Goal: Entertainment & Leisure: Consume media (video, audio)

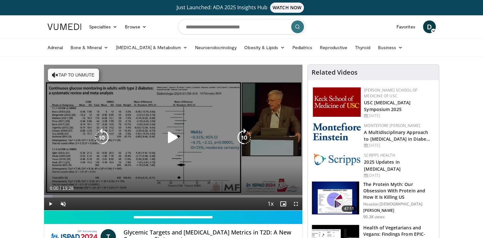
click at [175, 136] on icon "Video Player" at bounding box center [173, 138] width 18 height 18
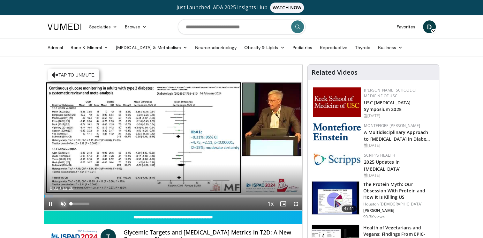
click at [64, 201] on span "Video Player" at bounding box center [63, 204] width 13 height 13
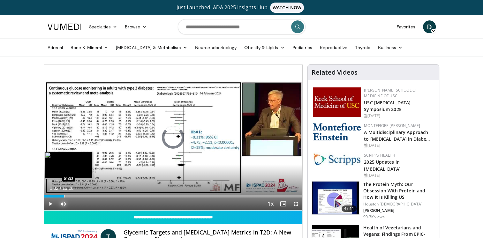
click at [64, 194] on div "Loaded : 3.41% 01:32 01:32" at bounding box center [173, 195] width 259 height 6
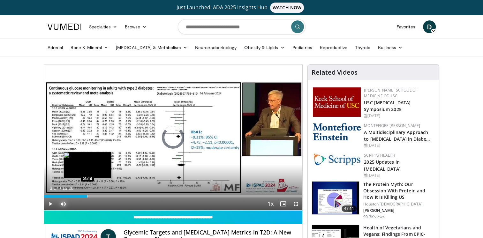
click at [87, 194] on div "Loaded : 0.00% 03:17 03:16" at bounding box center [173, 195] width 259 height 6
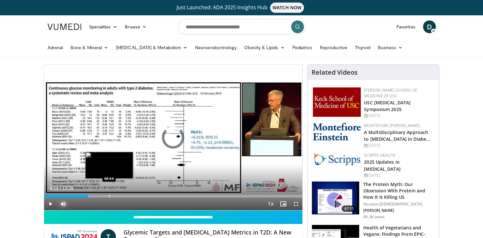
click at [109, 195] on div "Progress Bar" at bounding box center [109, 196] width 1 height 3
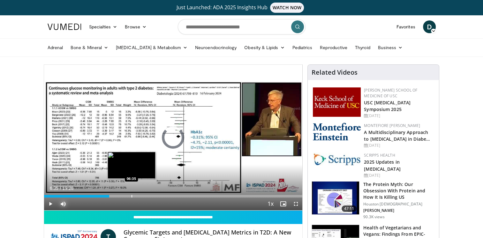
click at [131, 194] on div "Loaded : 0.00% 04:55 06:35" at bounding box center [173, 195] width 259 height 6
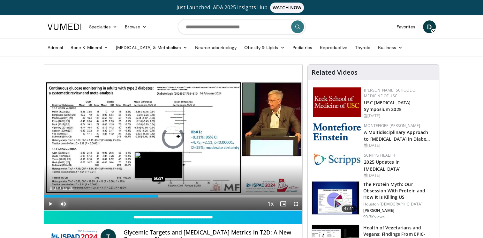
click at [158, 192] on div "Loaded : 39.32% 08:37 08:37" at bounding box center [173, 195] width 259 height 6
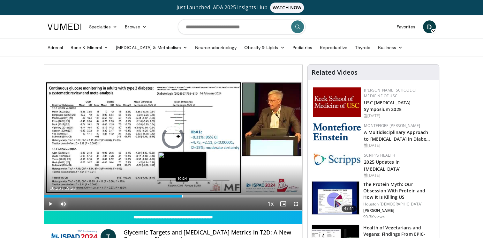
click at [182, 192] on div "Loaded : 49.58% 10:25 10:24" at bounding box center [173, 195] width 259 height 6
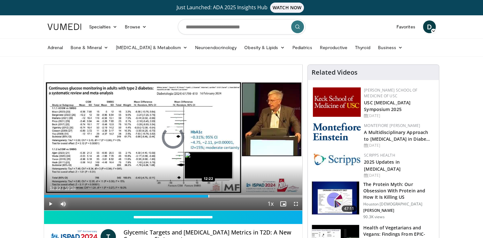
click at [208, 194] on div "Loaded : 0.00% 10:28 12:22" at bounding box center [173, 195] width 259 height 6
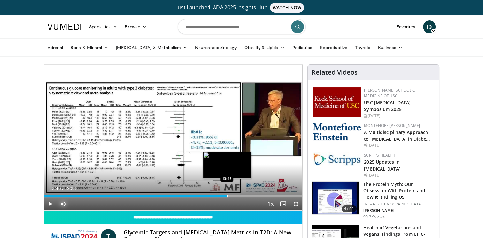
click at [227, 193] on div "Loaded : 70.95% 13:46 13:46" at bounding box center [173, 195] width 259 height 6
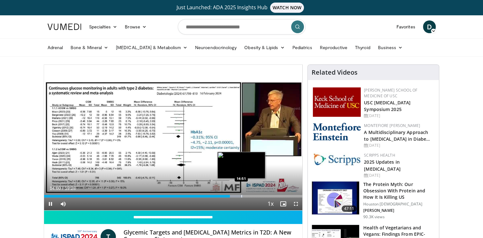
click at [241, 195] on video-js "**********" at bounding box center [173, 138] width 259 height 146
click at [241, 195] on div "Progress Bar" at bounding box center [241, 196] width 1 height 3
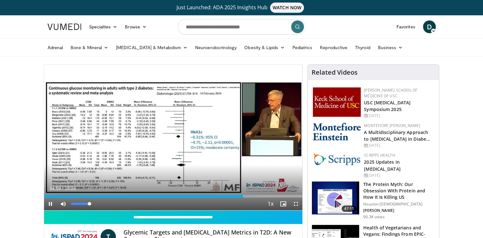
click at [96, 203] on div "Mute 100%" at bounding box center [79, 204] width 45 height 13
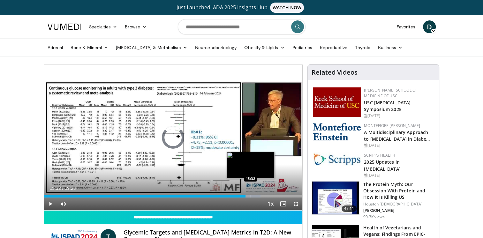
click at [251, 195] on div "Progress Bar" at bounding box center [251, 196] width 1 height 3
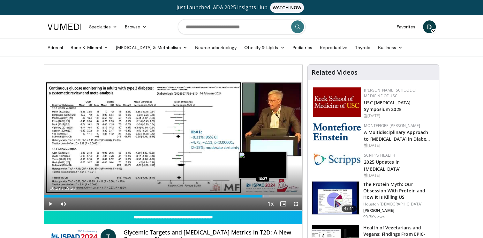
click at [263, 197] on div "Progress Bar" at bounding box center [263, 196] width 1 height 3
click at [274, 197] on div "Progress Bar" at bounding box center [274, 196] width 1 height 3
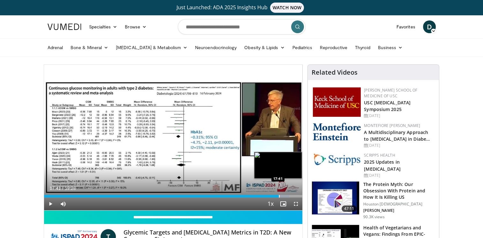
click at [279, 197] on div "Progress Bar" at bounding box center [279, 196] width 1 height 3
click at [288, 197] on div "Progress Bar" at bounding box center [288, 196] width 1 height 3
click at [296, 197] on div "Progress Bar" at bounding box center [296, 196] width 1 height 3
click at [286, 197] on div "Progress Bar" at bounding box center [286, 196] width 1 height 3
click at [282, 196] on div "Progress Bar" at bounding box center [282, 196] width 1 height 3
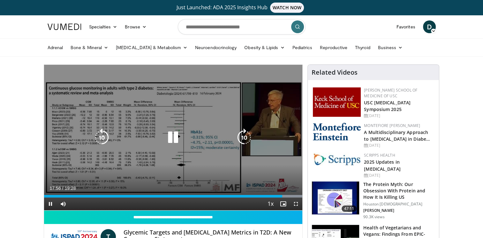
click at [296, 204] on video-js "**********" at bounding box center [173, 138] width 259 height 146
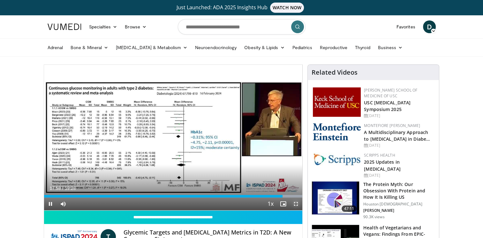
click at [296, 204] on span "Video Player" at bounding box center [296, 204] width 13 height 13
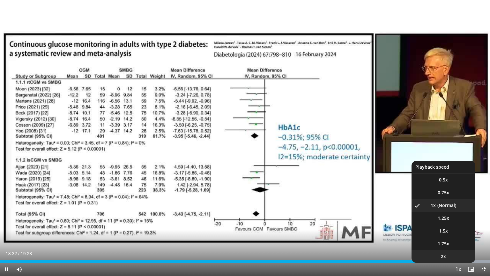
click at [461, 238] on li "2x" at bounding box center [444, 256] width 64 height 13
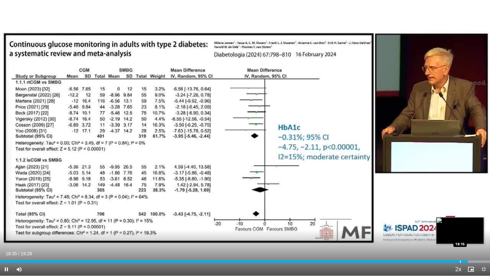
click at [460, 238] on div "Progress Bar" at bounding box center [460, 261] width 1 height 3
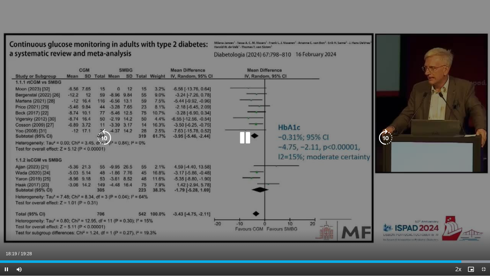
click at [275, 208] on div "10 seconds Tap to unmute" at bounding box center [245, 138] width 490 height 276
click at [167, 225] on div "10 seconds Tap to unmute" at bounding box center [245, 138] width 490 height 276
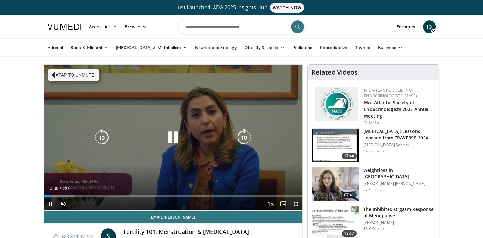
click at [79, 80] on button "Tap to unmute" at bounding box center [73, 75] width 51 height 13
click at [79, 80] on div "10 seconds Tap to unmute" at bounding box center [173, 138] width 259 height 146
click at [171, 131] on icon "Video Player" at bounding box center [173, 138] width 18 height 18
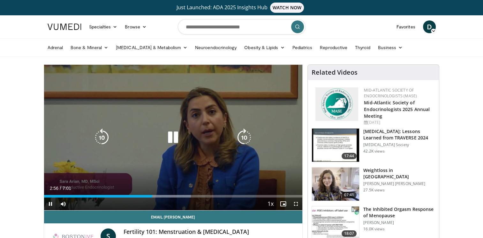
click at [137, 177] on div "10 seconds Tap to unmute" at bounding box center [173, 138] width 259 height 146
click at [144, 134] on div "Video Player" at bounding box center [172, 137] width 155 height 13
click at [172, 139] on icon "Video Player" at bounding box center [173, 138] width 18 height 18
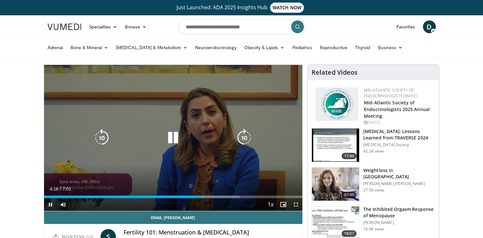
click at [102, 140] on icon "Video Player" at bounding box center [102, 138] width 18 height 18
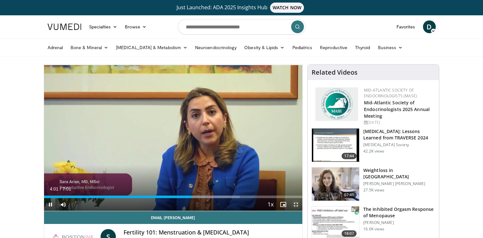
click at [296, 202] on span "Video Player" at bounding box center [296, 204] width 13 height 13
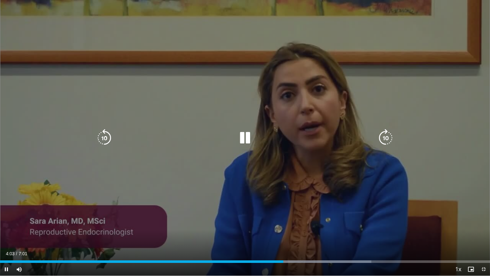
click at [244, 134] on icon "Video Player" at bounding box center [245, 138] width 18 height 18
click at [245, 134] on icon "Video Player" at bounding box center [245, 138] width 18 height 18
click at [111, 138] on icon "Video Player" at bounding box center [104, 138] width 18 height 18
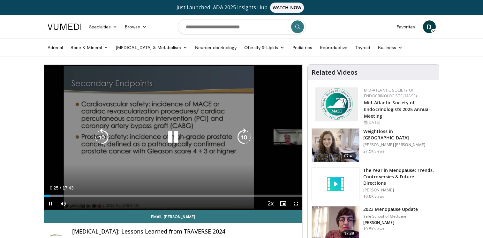
click at [180, 137] on icon "Video Player" at bounding box center [173, 137] width 18 height 18
